Goal: Transaction & Acquisition: Purchase product/service

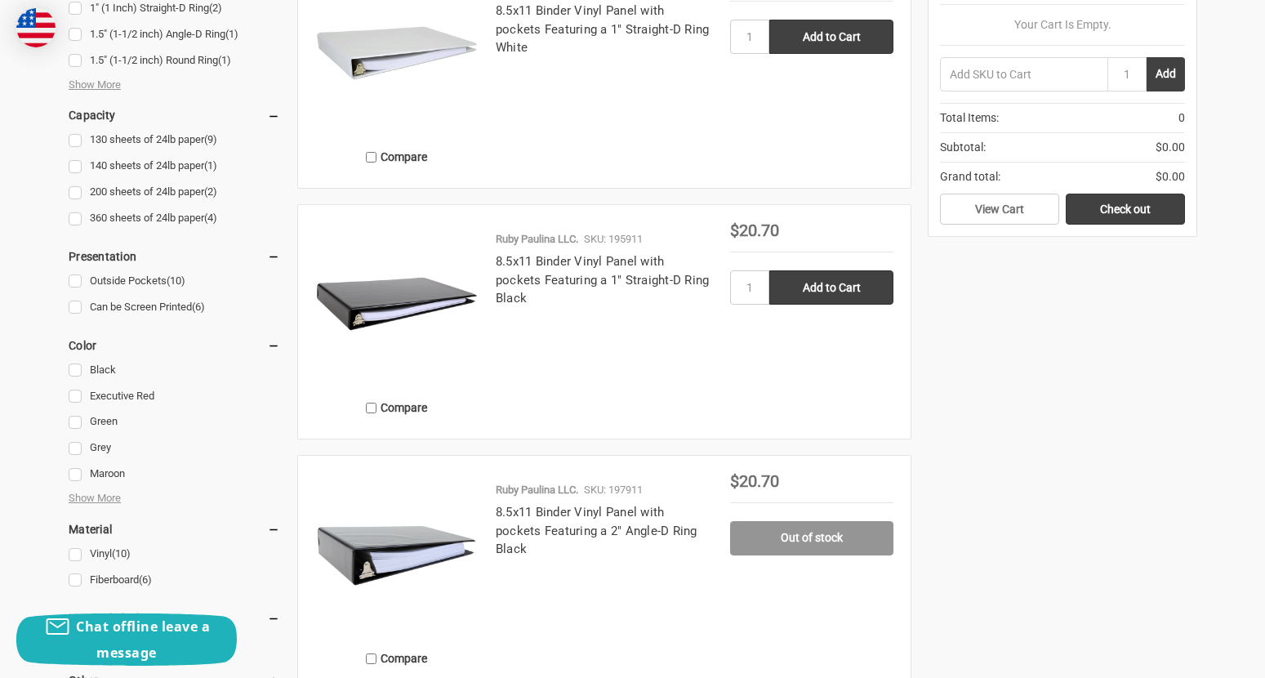
scroll to position [653, 0]
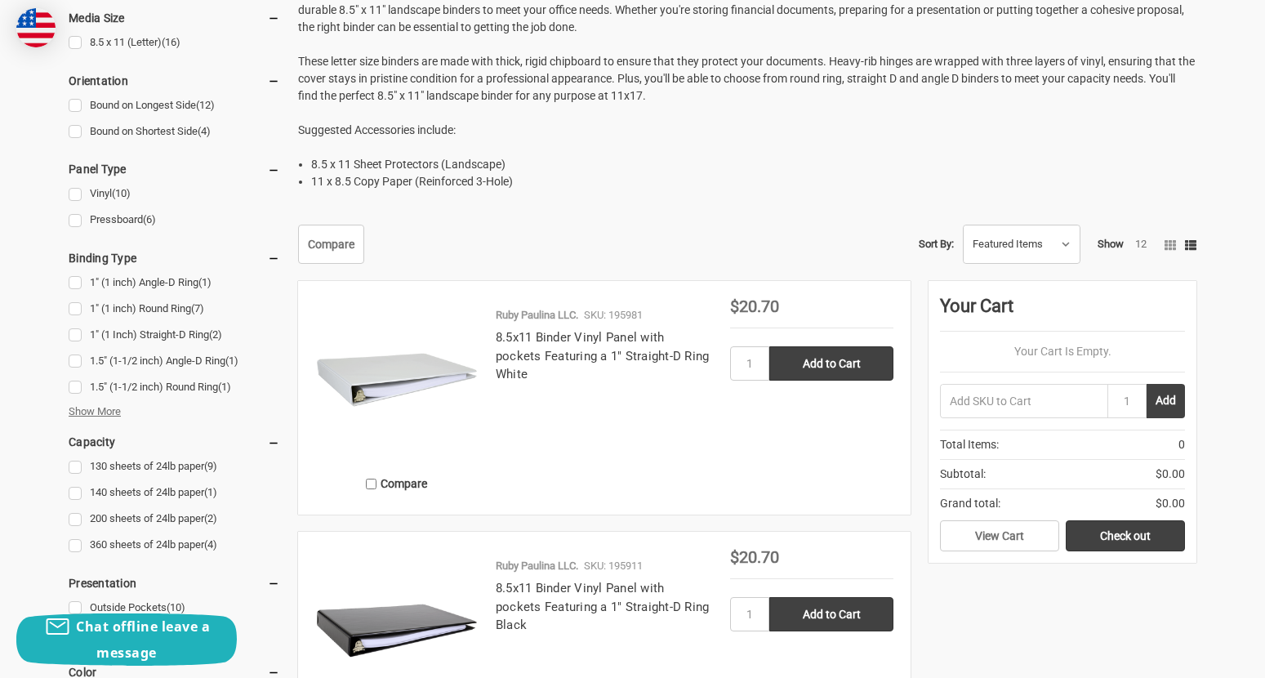
click at [87, 417] on span "Show More" at bounding box center [95, 411] width 52 height 16
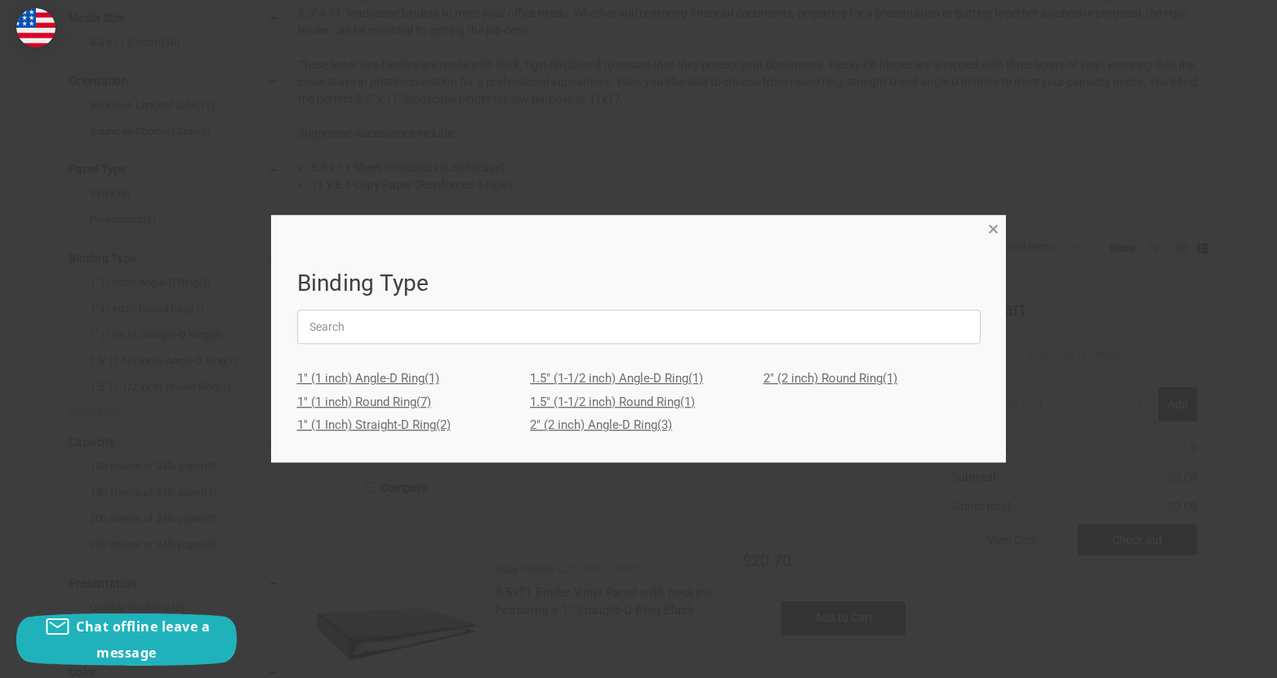
click at [998, 226] on span "×" at bounding box center [993, 229] width 11 height 24
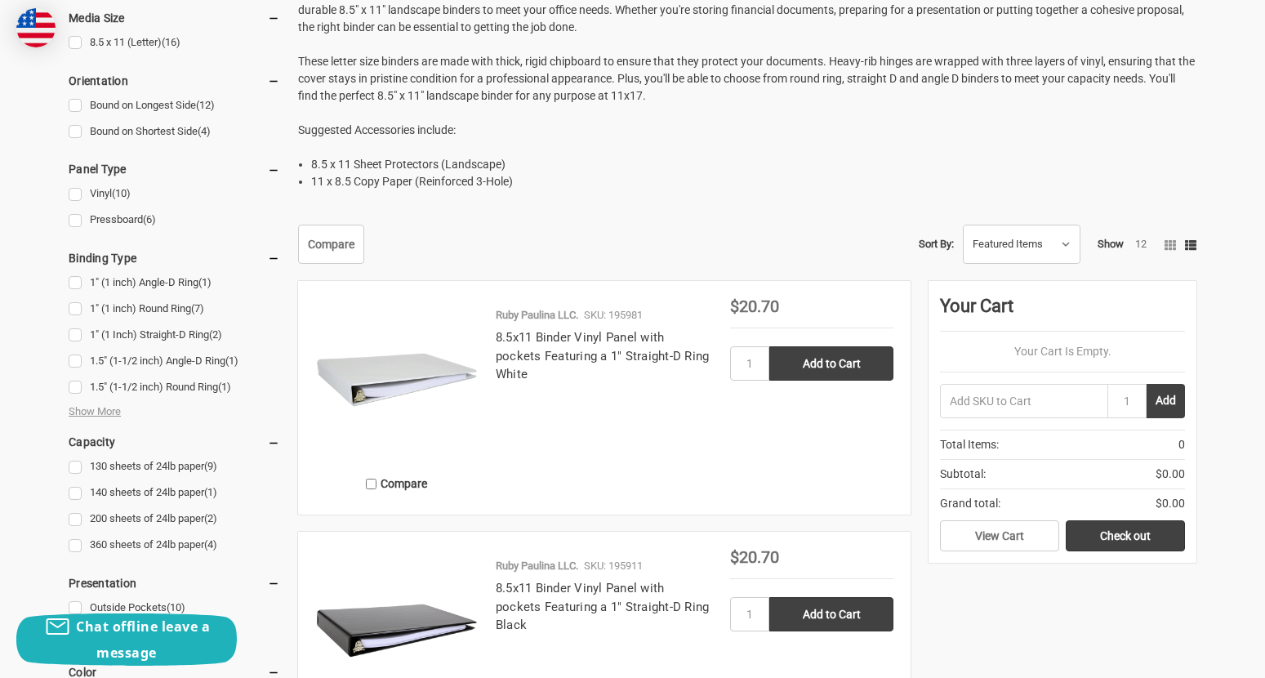
click at [386, 386] on img at bounding box center [396, 379] width 163 height 163
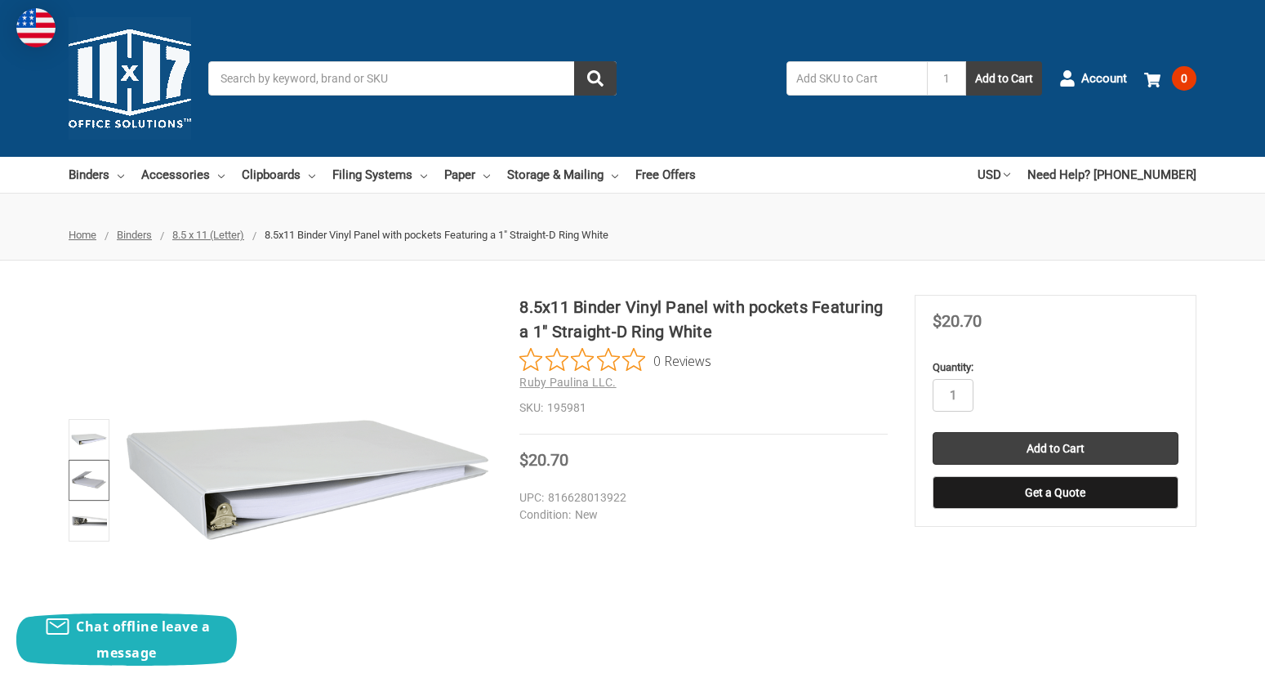
click at [78, 487] on img at bounding box center [89, 480] width 36 height 36
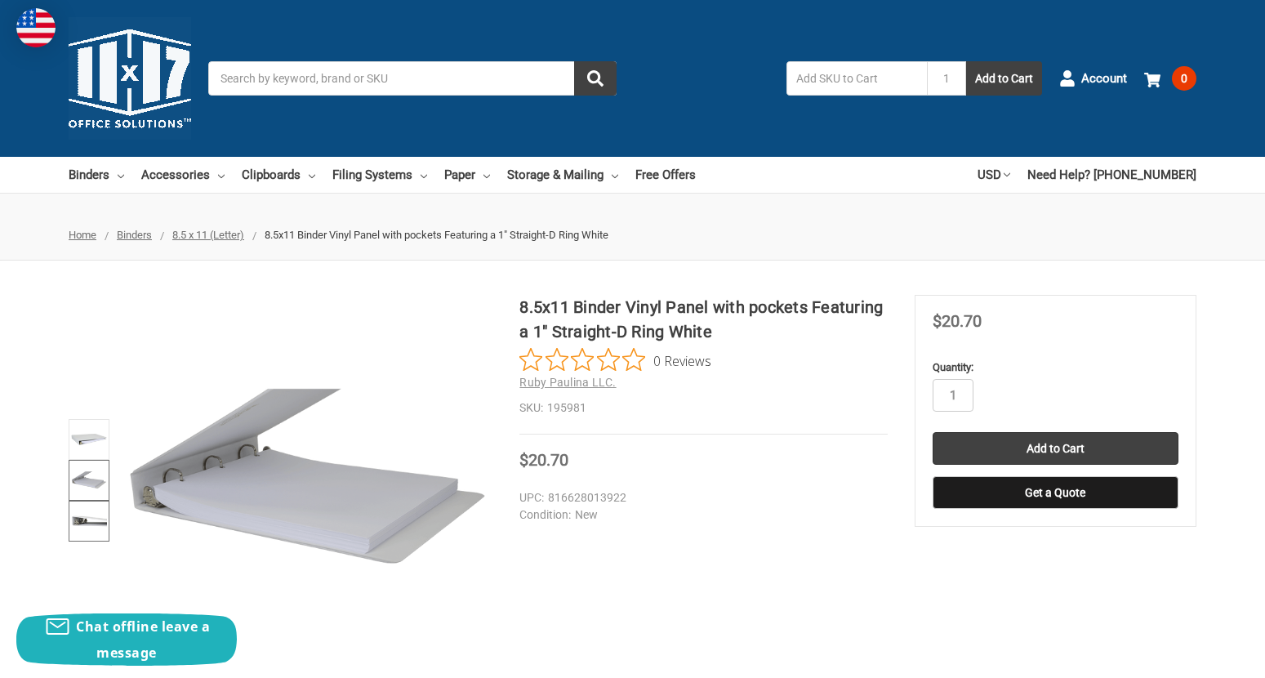
click at [88, 526] on img at bounding box center [89, 521] width 36 height 36
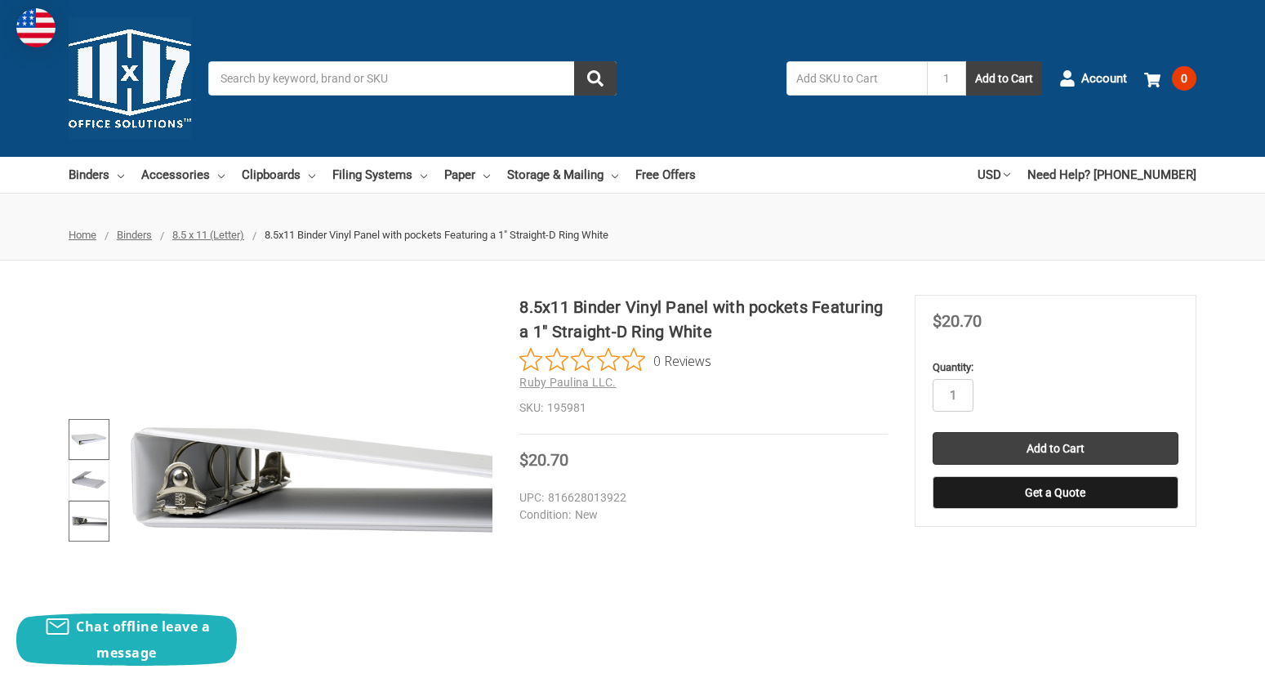
click at [87, 434] on img at bounding box center [89, 439] width 36 height 36
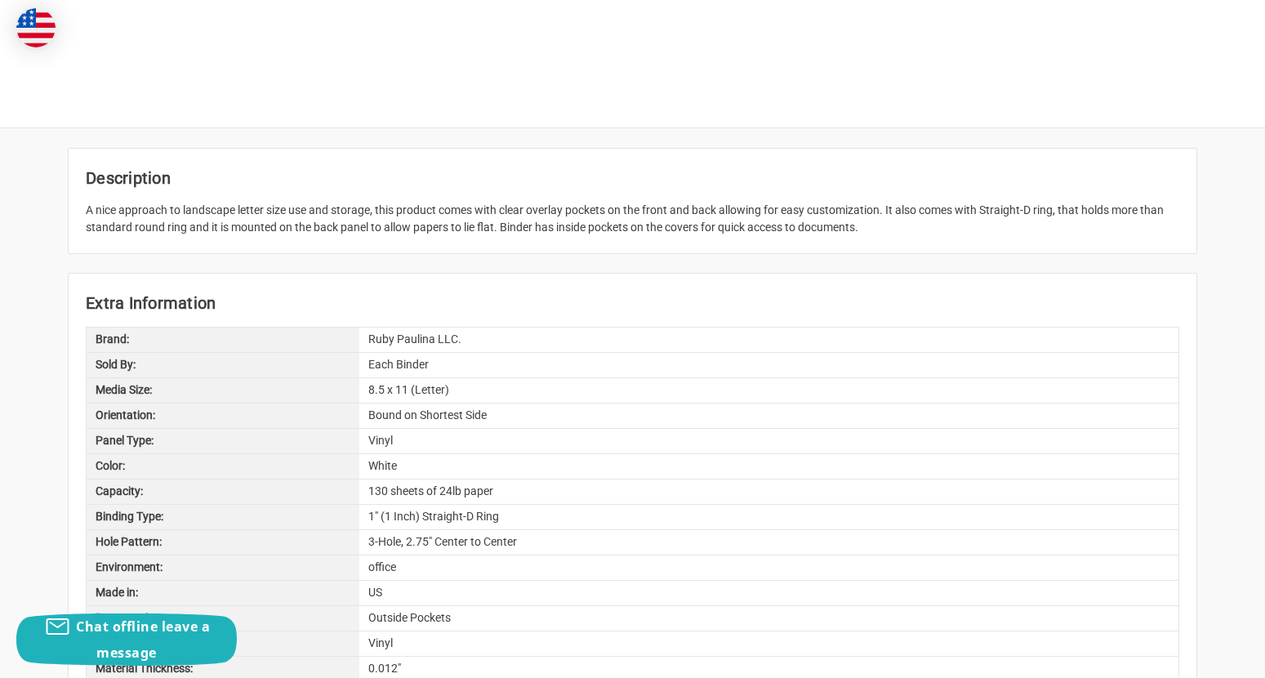
scroll to position [653, 0]
